Goal: Task Accomplishment & Management: Complete application form

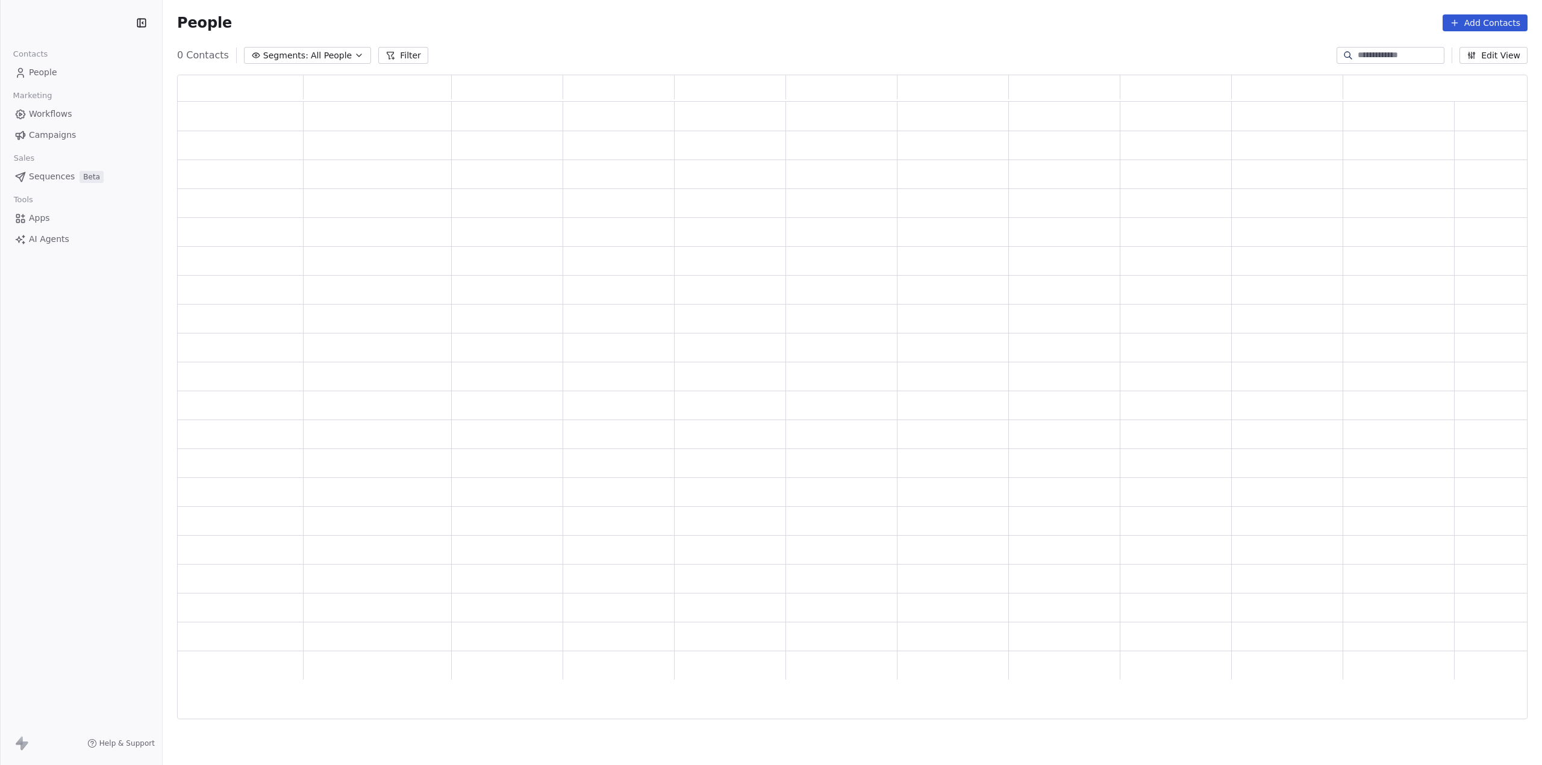
scroll to position [635, 1341]
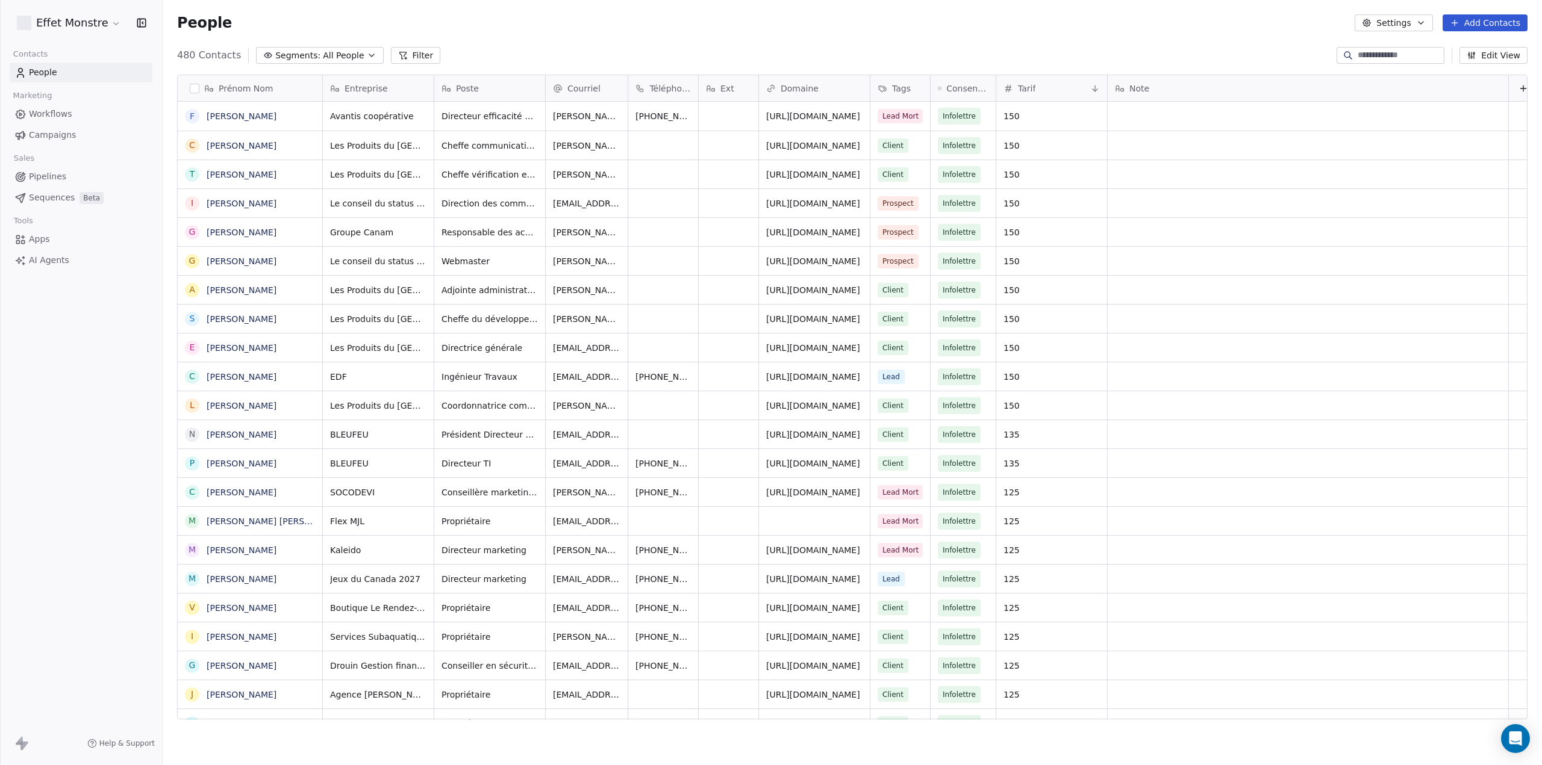
scroll to position [664, 1369]
click at [367, 54] on icon "button" at bounding box center [372, 56] width 10 height 10
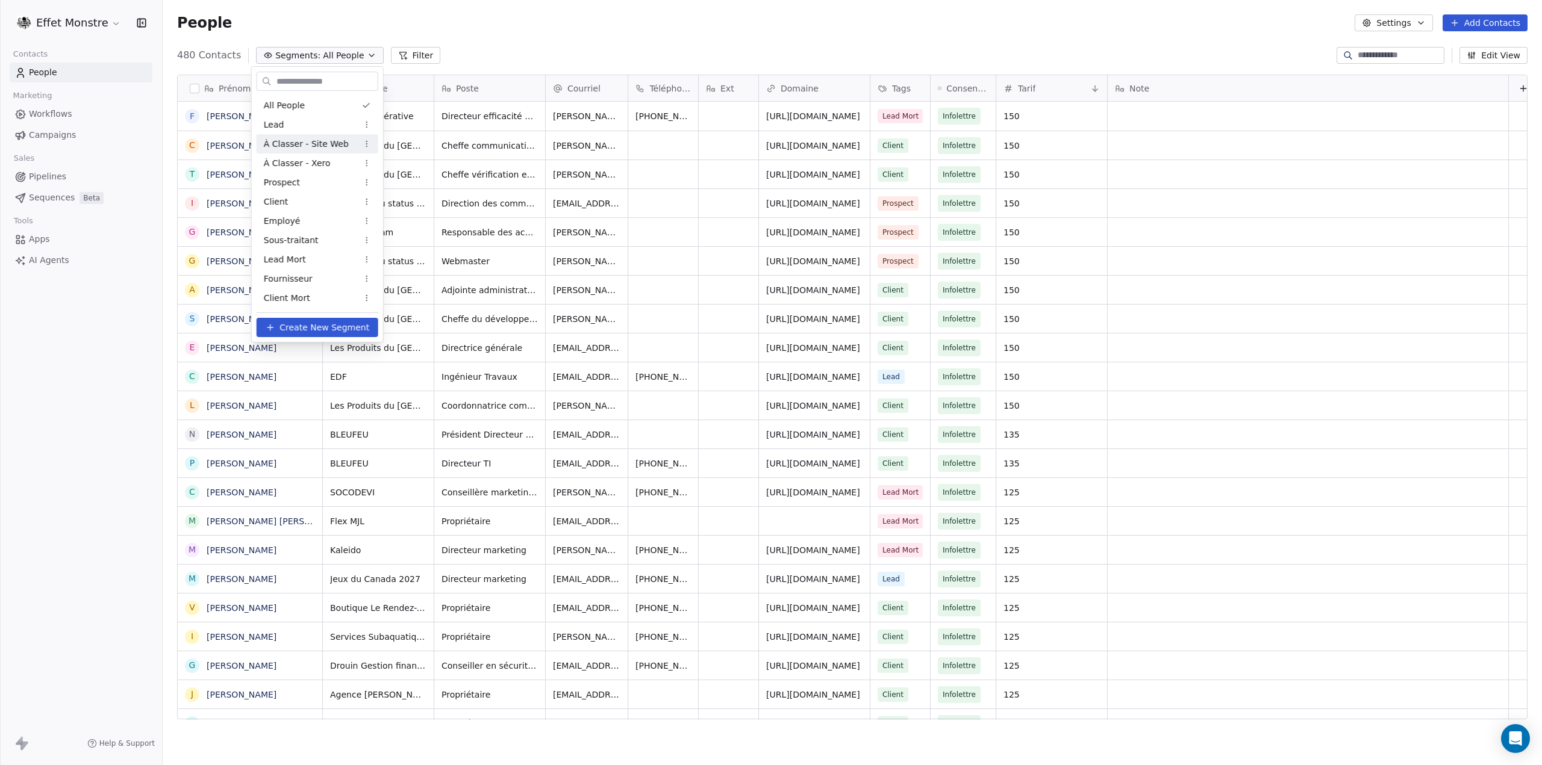
click at [311, 142] on span "À Classer - Site Web" at bounding box center [306, 144] width 85 height 13
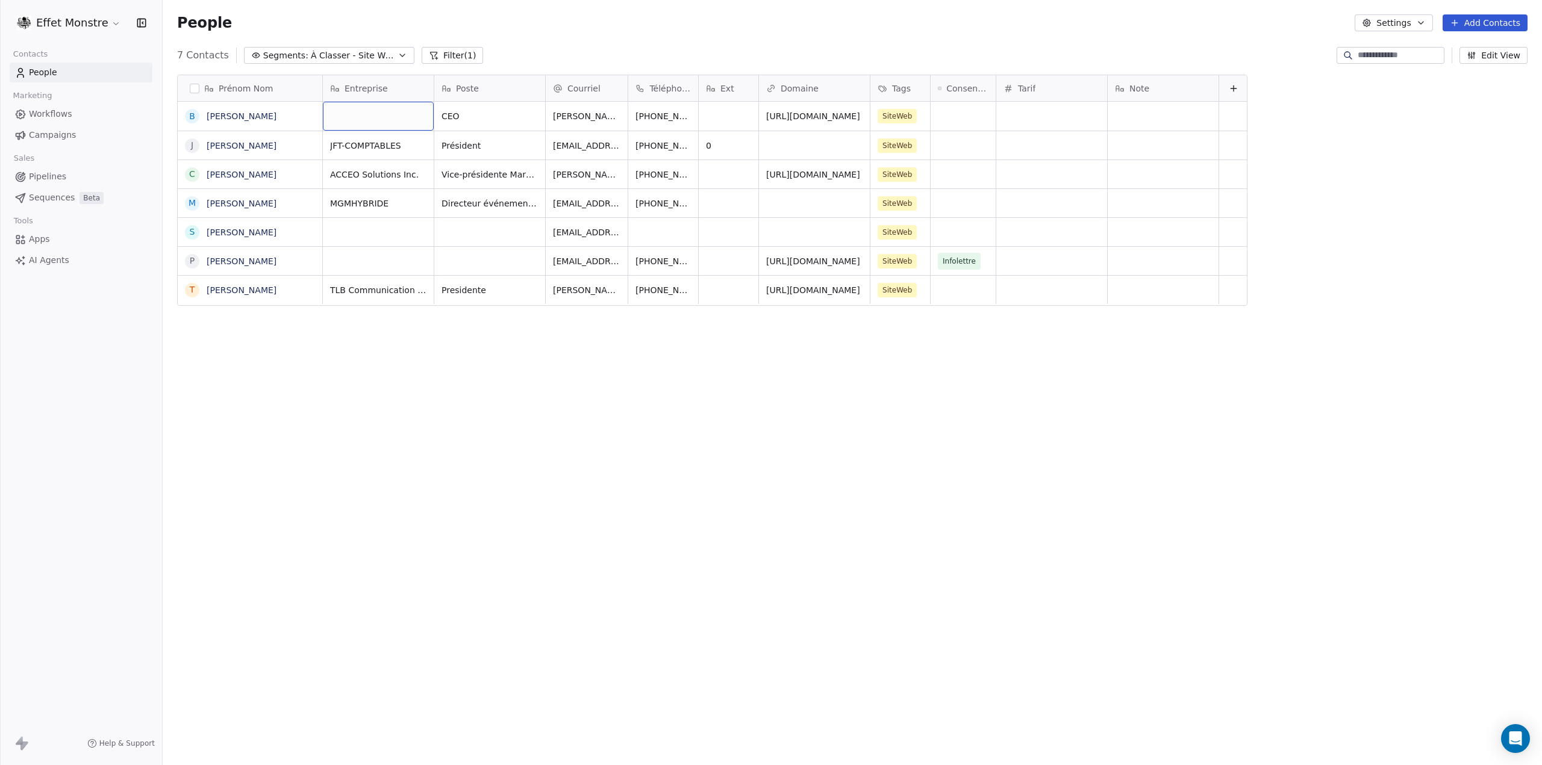
click at [391, 108] on div "grid" at bounding box center [378, 116] width 111 height 29
click at [391, 108] on textarea at bounding box center [378, 120] width 110 height 37
type textarea "*****"
click at [688, 496] on html "Effet Monstre Contacts People Marketing Workflows Campaigns Sales Pipelines Seq…" at bounding box center [771, 382] width 1542 height 765
click at [844, 110] on div "https://gmail.com" at bounding box center [824, 116] width 131 height 29
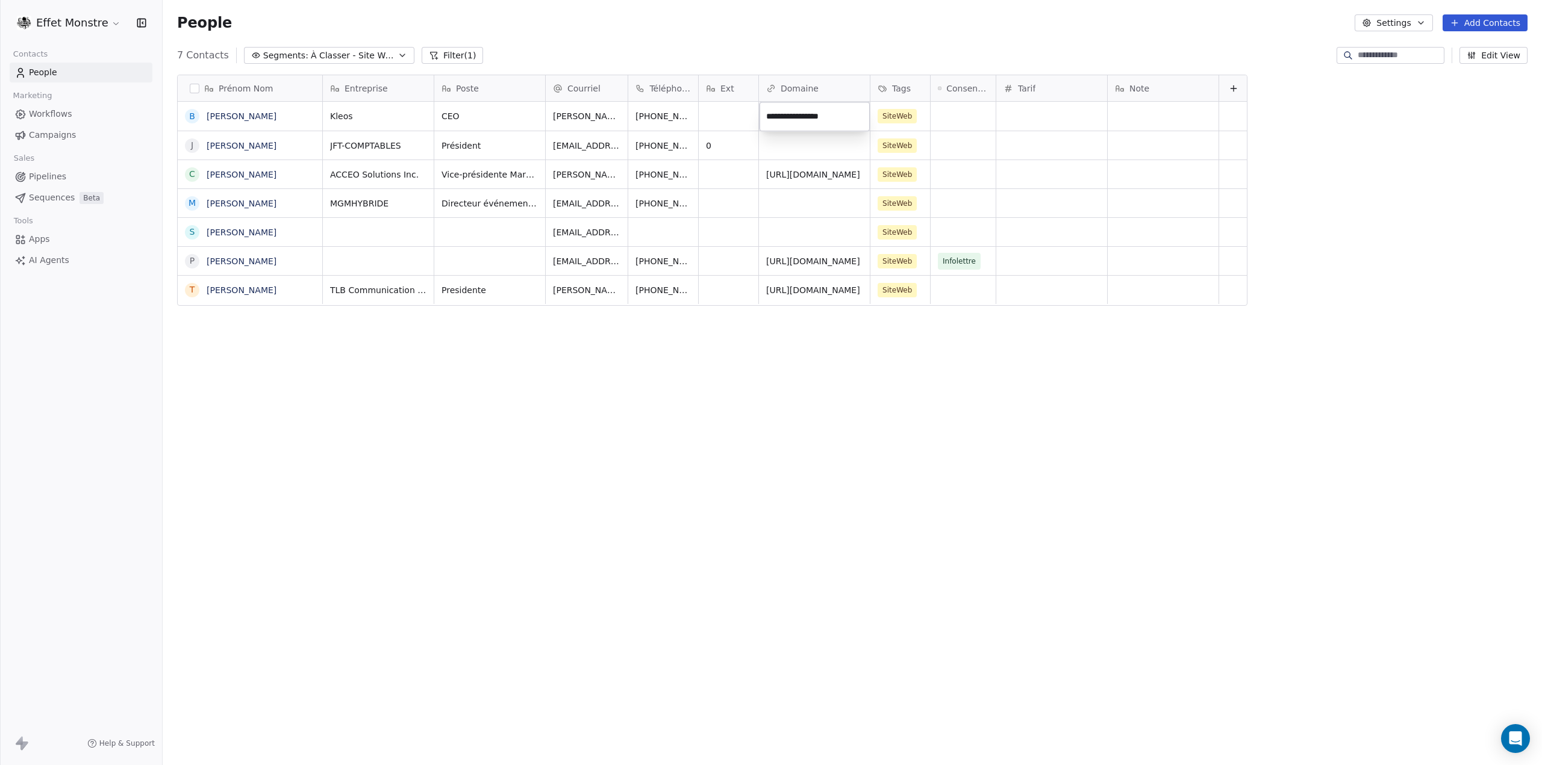
drag, startPoint x: 852, startPoint y: 116, endPoint x: 652, endPoint y: 85, distance: 202.4
click at [652, 85] on html "Effet Monstre Contacts People Marketing Workflows Campaigns Sales Pipelines Seq…" at bounding box center [771, 382] width 1542 height 765
type input "*"
click at [830, 596] on html "Effet Monstre Contacts People Marketing Workflows Campaigns Sales Pipelines Seq…" at bounding box center [771, 382] width 1542 height 765
click at [830, 596] on div "Prénom Nom B Benjamin Laramée J Jean-François Turcotte C Claudia Letendre M Mar…" at bounding box center [852, 401] width 1379 height 673
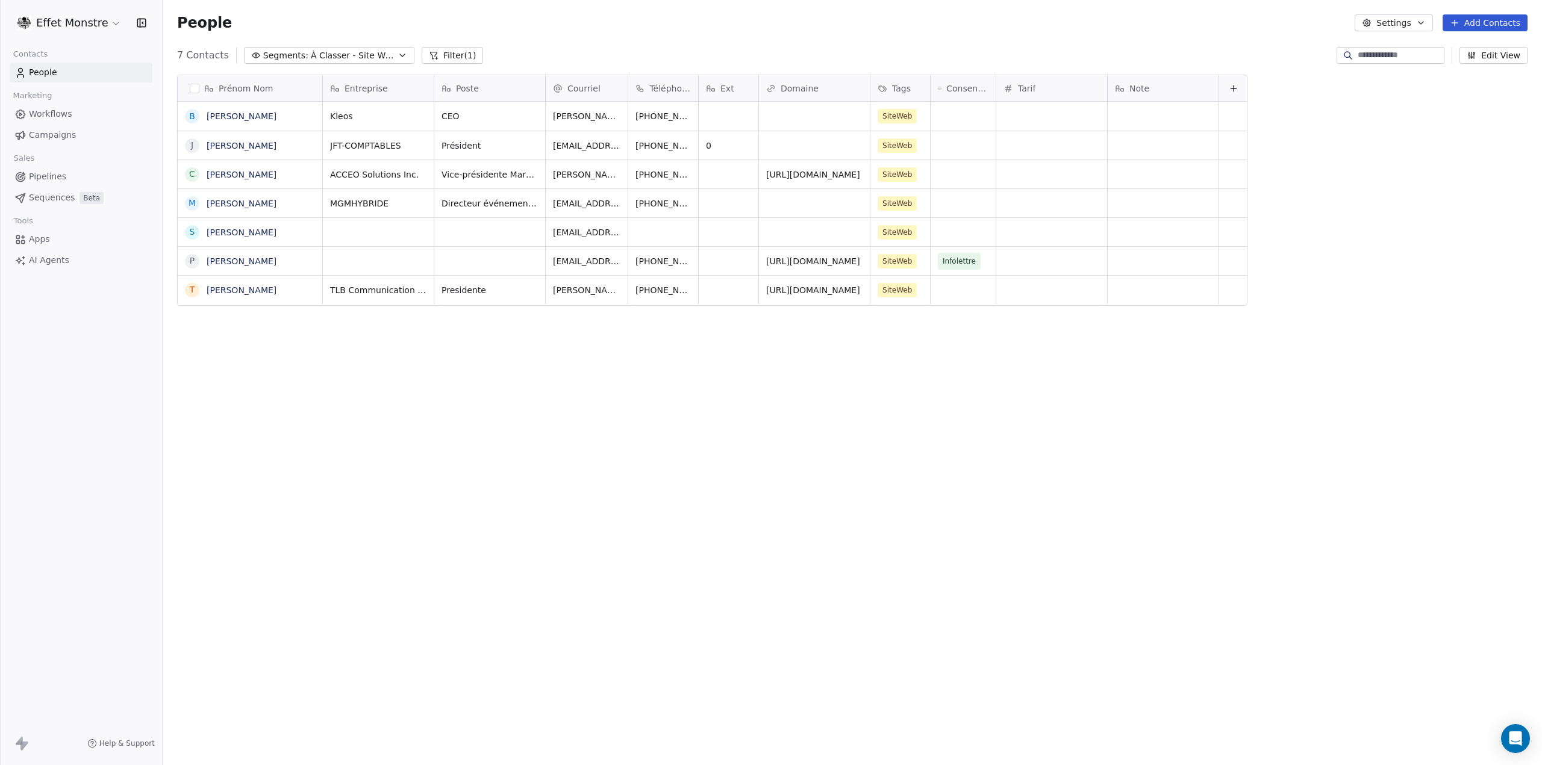
click at [724, 490] on div "Prénom Nom B Benjamin Laramée J Jean-François Turcotte C Claudia Letendre M Mar…" at bounding box center [852, 401] width 1379 height 673
